Goal: Information Seeking & Learning: Learn about a topic

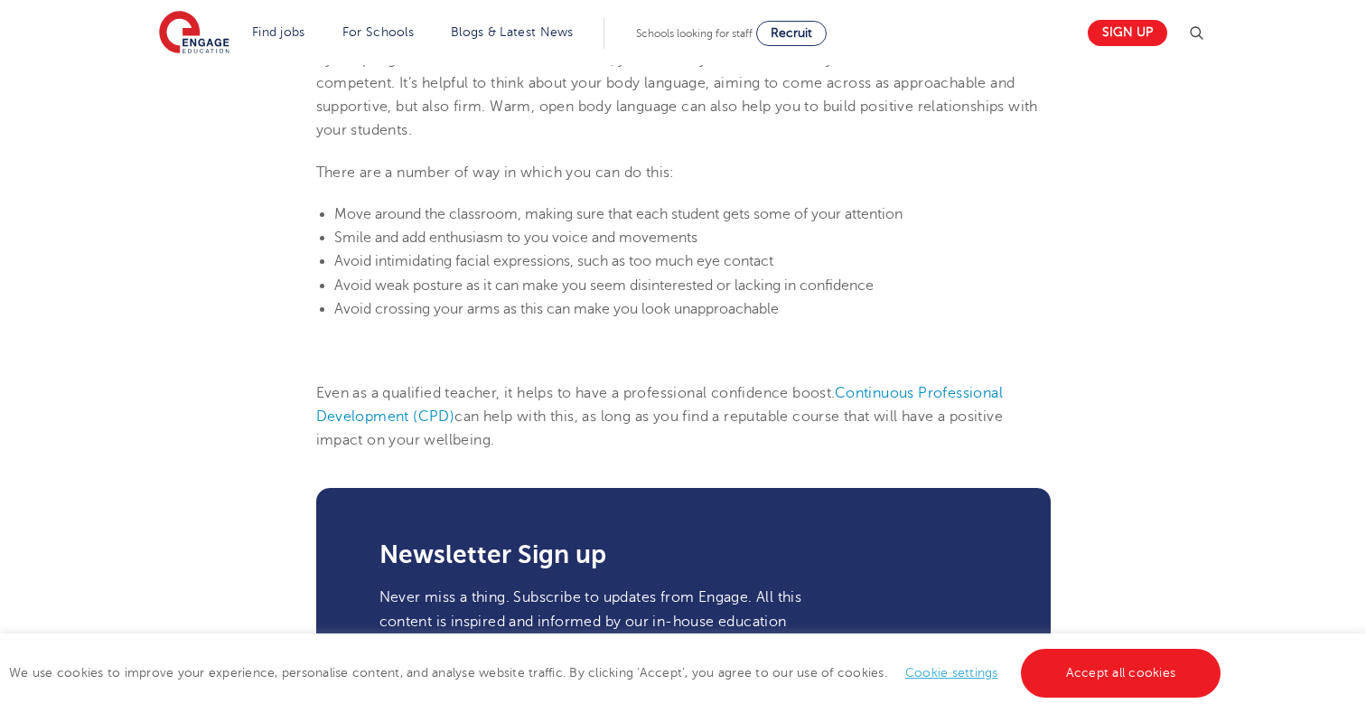
scroll to position [2287, 0]
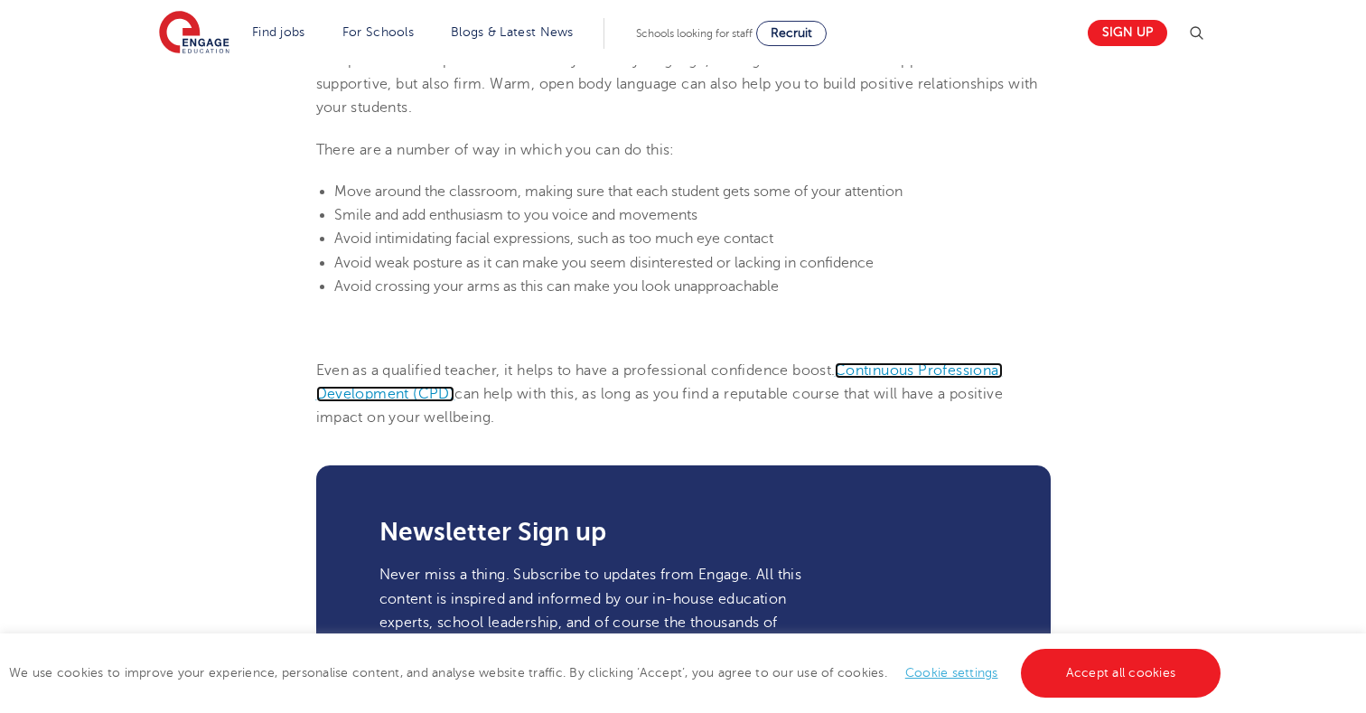
click at [402, 402] on span "Continuous Professional Development (CPD)" at bounding box center [659, 382] width 686 height 40
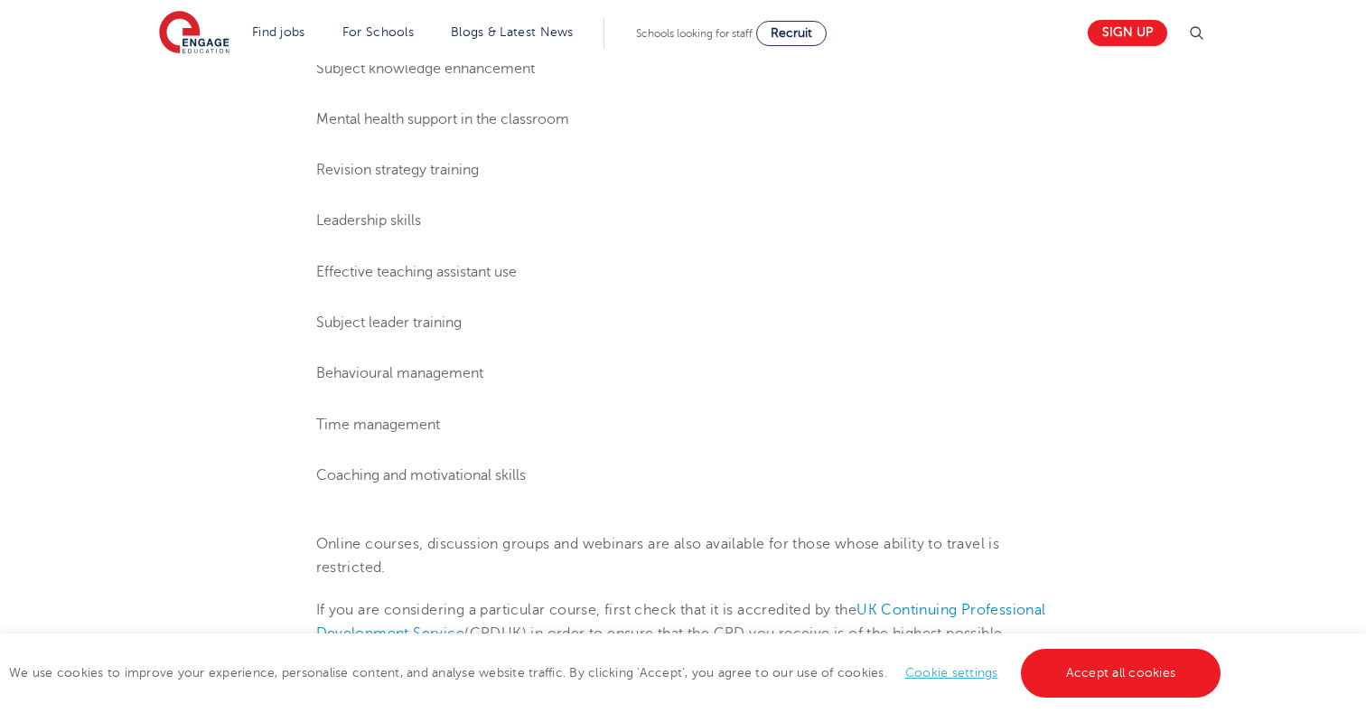
scroll to position [2009, 0]
click at [406, 432] on span "Time management" at bounding box center [378, 423] width 124 height 16
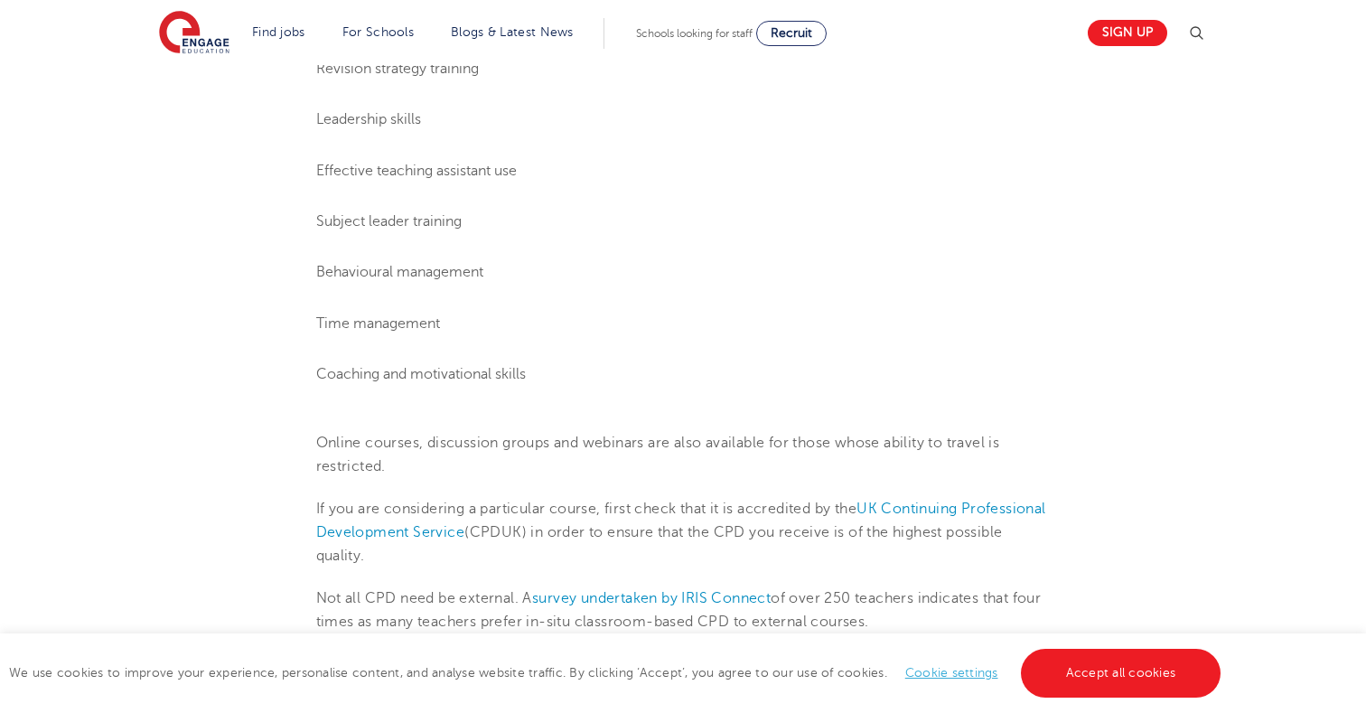
scroll to position [2131, 0]
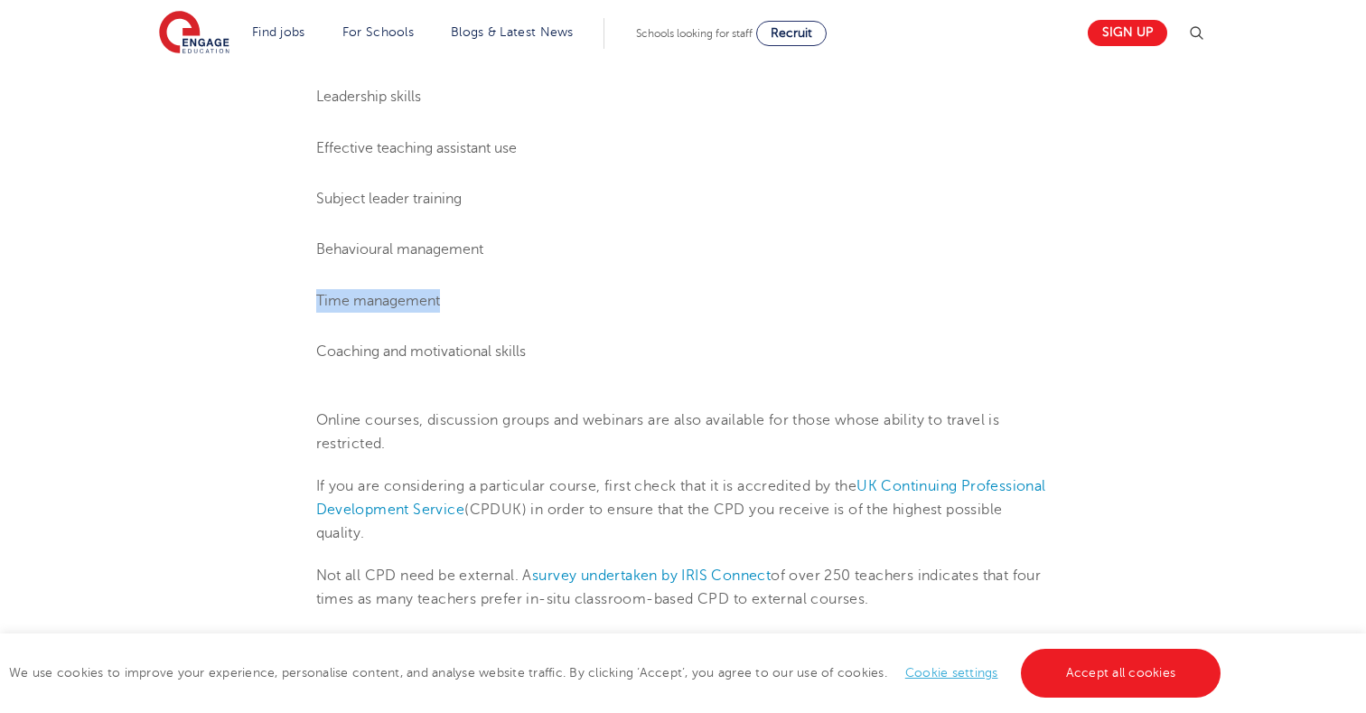
drag, startPoint x: 457, startPoint y: 324, endPoint x: 255, endPoint y: 325, distance: 202.3
copy span "Time management"
